Goal: Check status: Check status

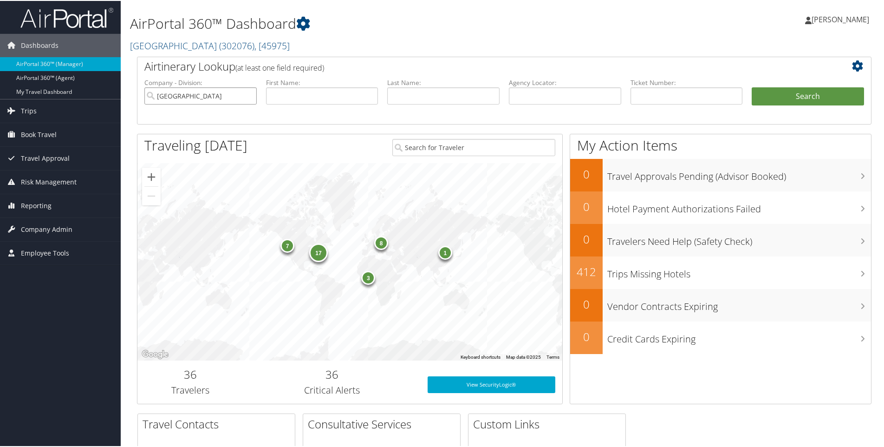
click at [245, 92] on input "[GEOGRAPHIC_DATA]" at bounding box center [200, 94] width 112 height 17
click at [662, 91] on input "text" at bounding box center [687, 94] width 112 height 17
paste input "0017229561000"
type input "0017229561000"
click at [797, 103] on button "Search" at bounding box center [808, 95] width 112 height 19
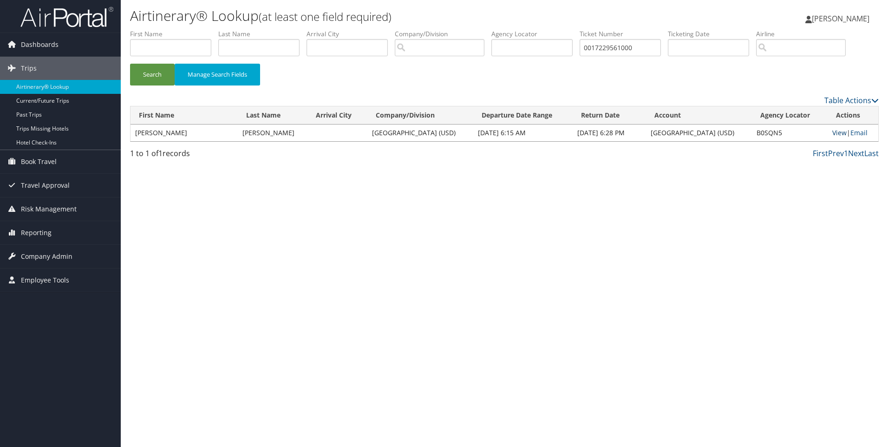
click at [841, 134] on link "View" at bounding box center [839, 132] width 14 height 9
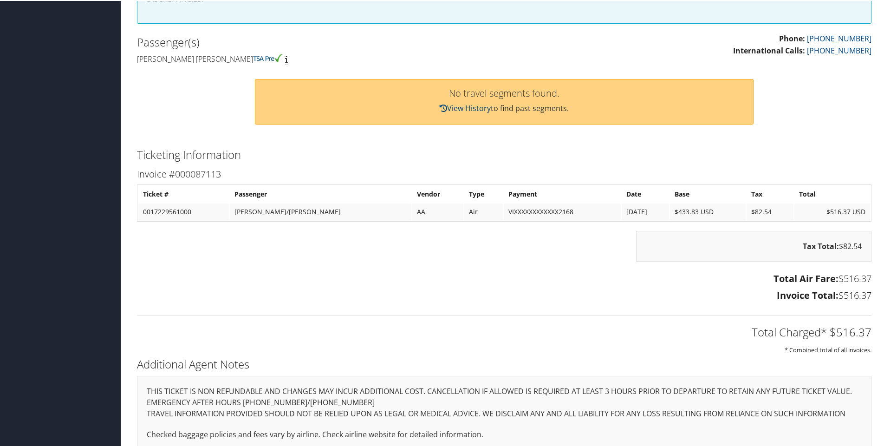
scroll to position [372, 0]
